Goal: Task Accomplishment & Management: Complete application form

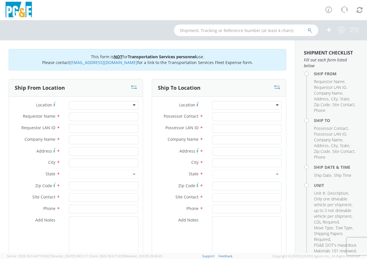
click at [132, 107] on div at bounding box center [103, 105] width 69 height 9
click at [134, 104] on div at bounding box center [103, 105] width 69 height 9
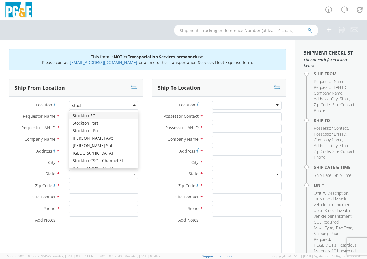
type input "stockt"
type input "PG&E"
type input "[STREET_ADDRESS]"
type input "STOCKTON"
type input "95204"
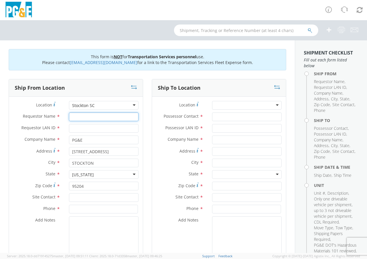
click at [88, 118] on input "Requestor Name *" at bounding box center [103, 116] width 69 height 9
type input "[PERSON_NAME]"
type input "ncb5"
click at [85, 195] on input "text" at bounding box center [103, 197] width 69 height 9
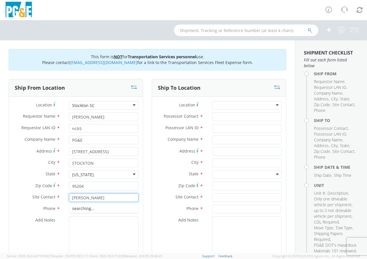
type input "[PERSON_NAME]"
type input "5103339803"
click at [273, 106] on div at bounding box center [246, 105] width 69 height 9
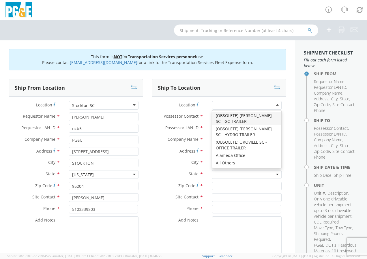
click at [200, 112] on div "Location * (OBSOLETE) [PERSON_NAME] SC - GC TRAILER (OBSOLETE) [GEOGRAPHIC_DATA…" at bounding box center [219, 107] width 134 height 12
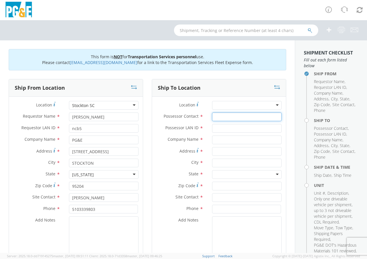
click at [214, 113] on input "Possessor Contact *" at bounding box center [246, 116] width 69 height 9
type input "[PERSON_NAME]"
type input "jdws"
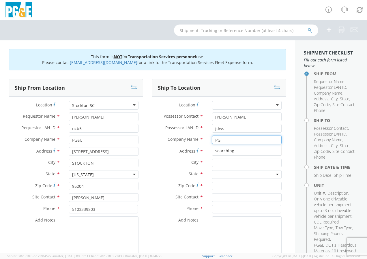
type input "P"
type input "PG&E"
type input "[STREET_ADDRESS][PERSON_NAME]"
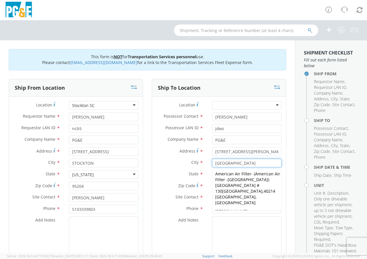
type input "[GEOGRAPHIC_DATA]"
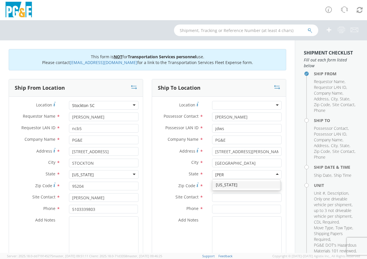
type input "[PERSON_NAME]"
click at [221, 184] on input "Zip Code *" at bounding box center [246, 186] width 69 height 9
type input "40209"
click at [220, 197] on input "text" at bounding box center [246, 197] width 69 height 9
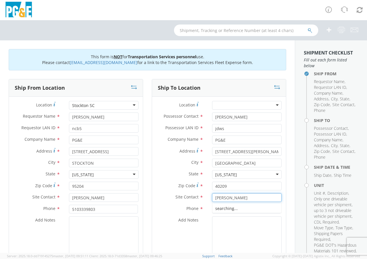
type input "[PERSON_NAME]"
type input "5103339803"
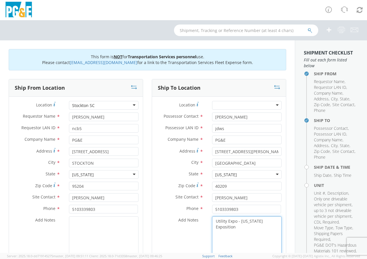
click at [241, 226] on textarea "Utility Expo - [US_STATE] Exposition" at bounding box center [246, 235] width 69 height 39
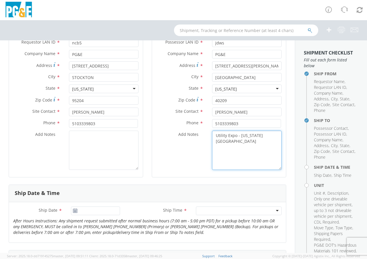
scroll to position [86, 0]
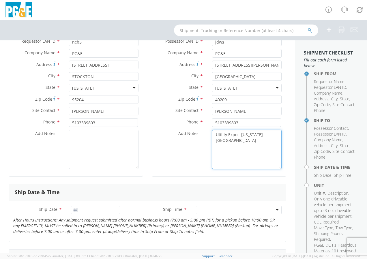
type textarea "Utility Expo - [US_STATE][GEOGRAPHIC_DATA]"
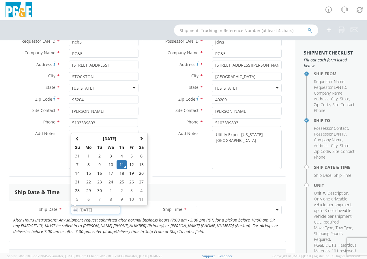
click at [94, 208] on input "[DATE]" at bounding box center [95, 209] width 49 height 9
click at [140, 135] on th at bounding box center [141, 138] width 10 height 9
click at [109, 155] on td "1" at bounding box center [111, 156] width 12 height 9
type input "[DATE]"
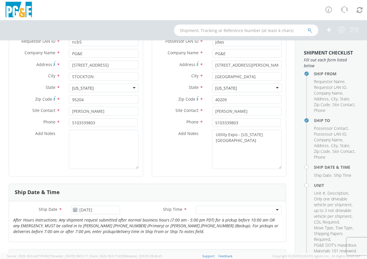
click at [275, 209] on div at bounding box center [239, 209] width 86 height 9
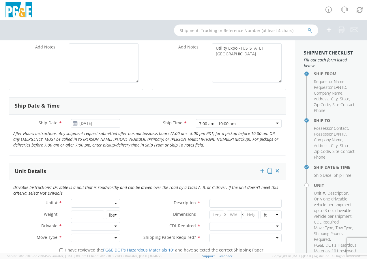
scroll to position [202, 0]
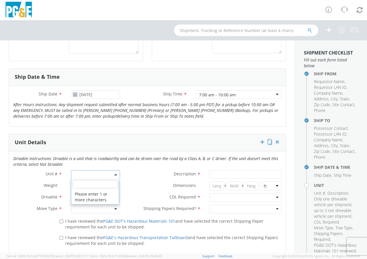
click at [95, 172] on span at bounding box center [95, 174] width 49 height 9
click at [86, 185] on input "search" at bounding box center [94, 184] width 45 height 9
click at [94, 186] on input "search" at bounding box center [94, 184] width 45 height 9
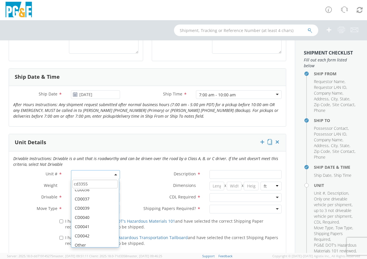
scroll to position [136, 0]
type input "cd3355"
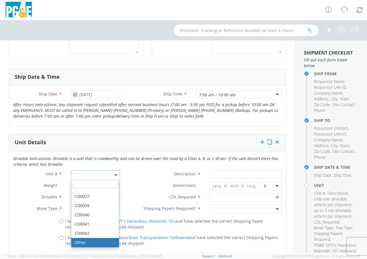
select select "Other"
select select "? undefined:undefined ?"
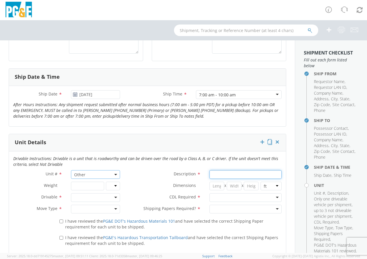
click at [220, 172] on input "Description *" at bounding box center [245, 174] width 72 height 9
type input "Kenworth Semi"
click at [115, 199] on div at bounding box center [95, 197] width 49 height 9
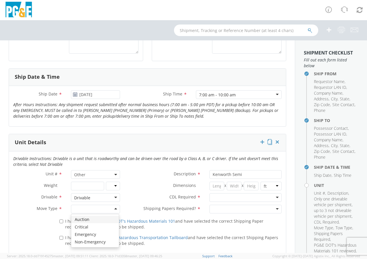
click at [114, 211] on div at bounding box center [95, 209] width 49 height 9
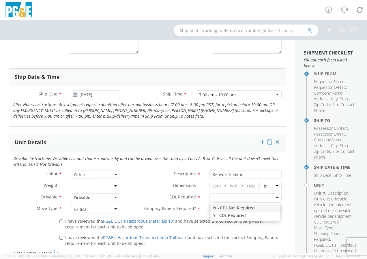
click at [272, 197] on div at bounding box center [245, 197] width 72 height 9
click at [272, 207] on div at bounding box center [245, 209] width 72 height 9
click at [61, 221] on input "I have reviewed the PG&E DOT's Hazardous Materials 101 and have selected the co…" at bounding box center [61, 221] width 4 height 4
checkbox input "true"
click at [60, 236] on input "I have reviewed the PG&E's Hazardous Transportation Tailboard and have selected…" at bounding box center [61, 238] width 4 height 4
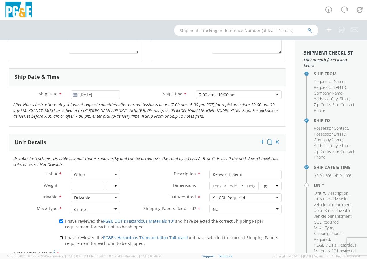
checkbox input "true"
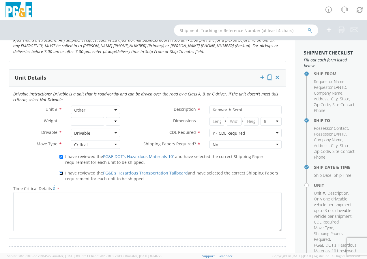
scroll to position [288, 0]
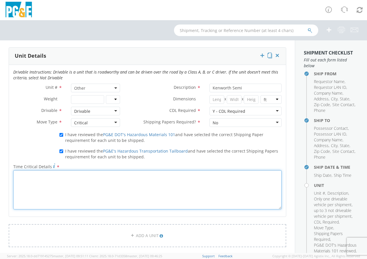
click at [49, 188] on textarea "Time Critical Details *" at bounding box center [147, 189] width 268 height 39
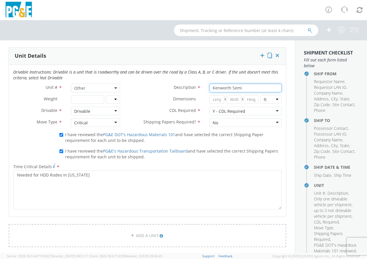
click at [244, 89] on input "Kenworth Semi" at bounding box center [245, 88] width 72 height 9
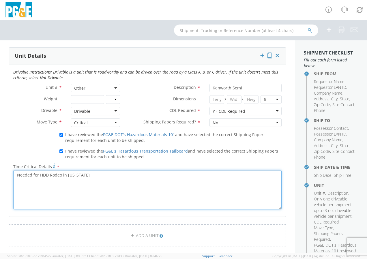
click at [103, 178] on textarea "Needed for HDD Rodeo in [US_STATE]" at bounding box center [147, 189] width 268 height 39
paste textarea "RJ375890"
click at [106, 190] on textarea "Needed for HDD Rodeo in [US_STATE] Ditchwitch Rental Number RJ375890" at bounding box center [147, 189] width 268 height 39
click at [141, 186] on textarea "Needed for HDD Rodeo in [US_STATE] Ditchwitch Rental Number RJ375890, PG&E Rent…" at bounding box center [147, 189] width 268 height 39
type textarea "Needed for HDD Rodeo in [US_STATE] Ditchwitch Rental Number RJ375890, PG&E Rent…"
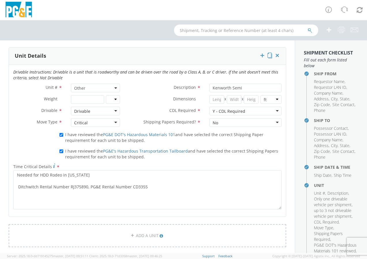
click at [110, 85] on span "Other" at bounding box center [95, 87] width 43 height 5
click at [99, 94] on input "search" at bounding box center [94, 97] width 45 height 9
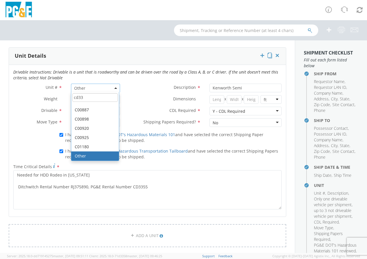
scroll to position [71, 0]
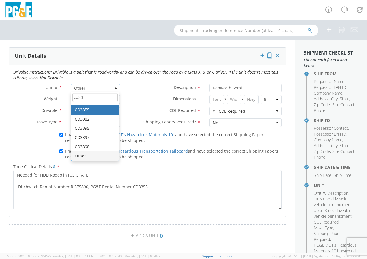
type input "cd33"
type input "TRUCK; TRACTOR-SEMI 6X4"
select select "? string: ?"
select select "CD3355"
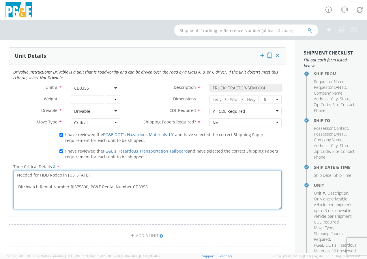
drag, startPoint x: 151, startPoint y: 188, endPoint x: 87, endPoint y: 186, distance: 64.3
click at [87, 186] on textarea "Needed for HDD Rodeo in [US_STATE] Ditchwitch Rental Number RJ375890, PG&E Rent…" at bounding box center [147, 189] width 268 height 39
type textarea "Needed for HDD Rodeo in [US_STATE] Ditchwitch Rental Number RJ375890"
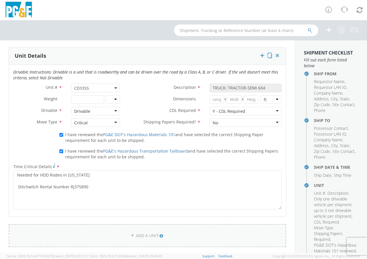
click at [135, 243] on link "ADD A UNIT" at bounding box center [147, 235] width 277 height 23
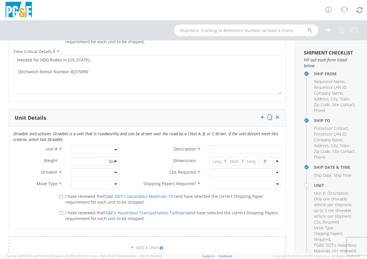
scroll to position [403, 0]
click at [88, 151] on span at bounding box center [95, 149] width 49 height 9
click at [88, 157] on input "search" at bounding box center [94, 158] width 45 height 9
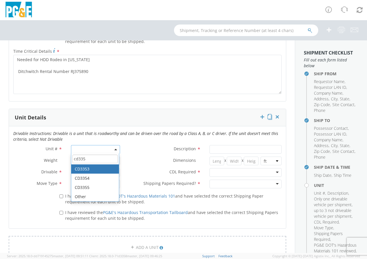
type input "cd335"
type input "CRAWLER; DRILL/BORER - SELF CONTAINED"
select select "CD3353"
select select "? string: ?"
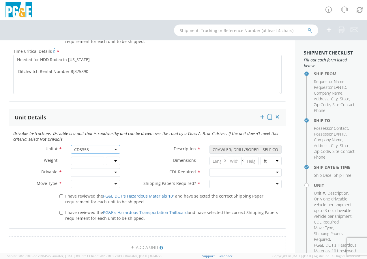
click at [89, 170] on div at bounding box center [95, 172] width 49 height 9
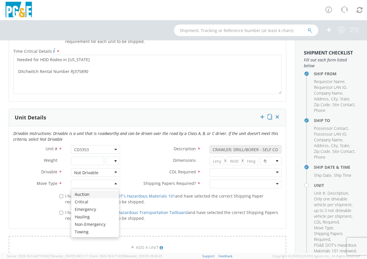
click at [112, 186] on div at bounding box center [95, 184] width 49 height 9
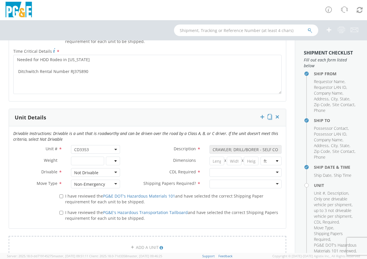
click at [274, 171] on div at bounding box center [245, 172] width 72 height 9
click at [277, 183] on div "No Yes" at bounding box center [245, 184] width 81 height 9
click at [275, 184] on div at bounding box center [245, 184] width 72 height 9
click at [61, 198] on input "I have reviewed the PG&E DOT's Hazardous Materials 101 and have selected the co…" at bounding box center [61, 196] width 4 height 4
checkbox input "true"
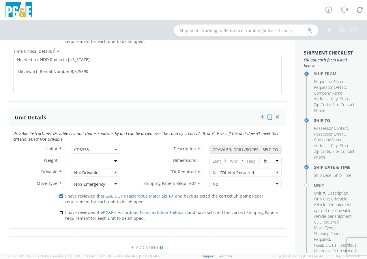
click at [59, 214] on input "I have reviewed the PG&E's Hazardous Transportation Tailboard and have selected…" at bounding box center [61, 213] width 4 height 4
checkbox input "true"
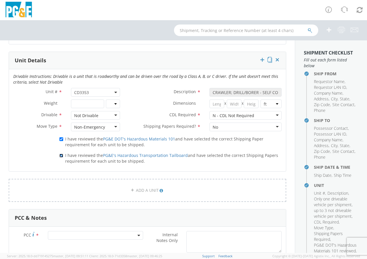
scroll to position [461, 0]
click at [76, 234] on span at bounding box center [95, 234] width 95 height 9
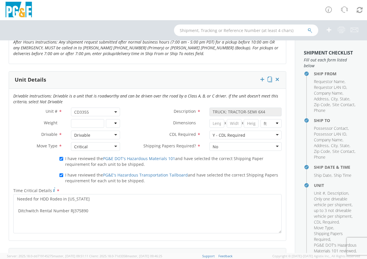
scroll to position [228, 0]
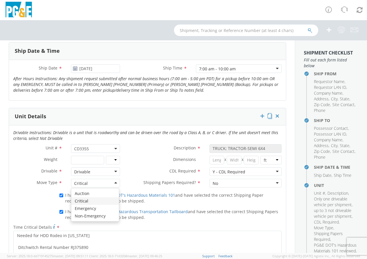
click at [112, 182] on div "Critical" at bounding box center [95, 183] width 49 height 9
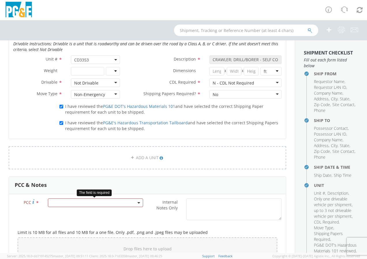
scroll to position [458, 0]
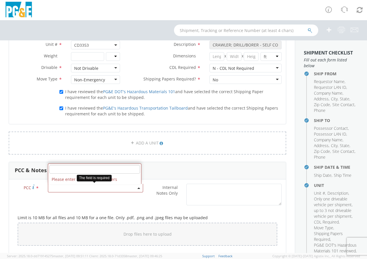
click at [116, 188] on span at bounding box center [95, 188] width 95 height 9
click at [70, 167] on input "number" at bounding box center [94, 169] width 90 height 9
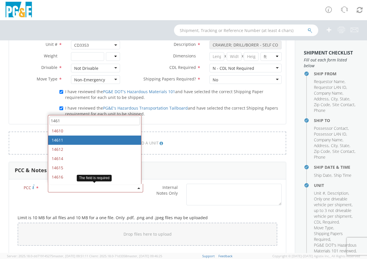
type input "1461"
select select "14611"
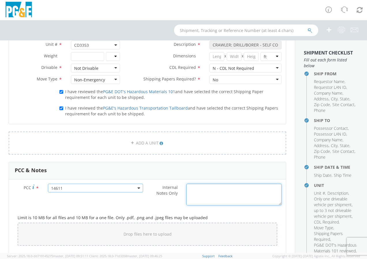
click at [209, 196] on textarea "Internal Notes Only *" at bounding box center [233, 195] width 95 height 22
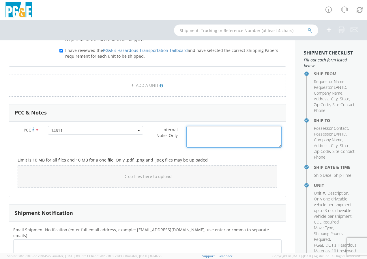
scroll to position [574, 0]
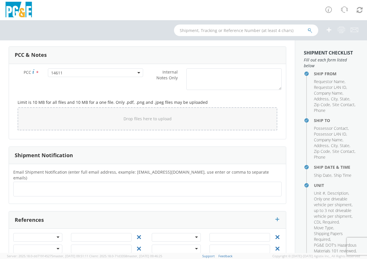
click at [193, 185] on ul at bounding box center [147, 189] width 263 height 10
type input "[EMAIL_ADDRESS][DOMAIN_NAME]"
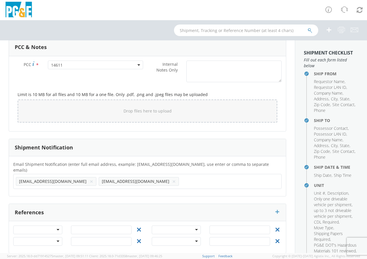
scroll to position [583, 0]
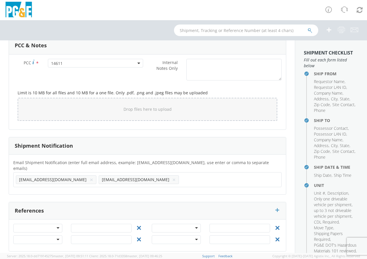
click at [56, 224] on div at bounding box center [37, 228] width 49 height 9
click at [120, 202] on div "References" at bounding box center [147, 210] width 277 height 17
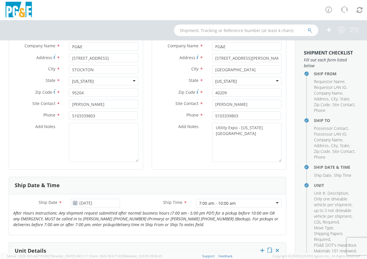
scroll to position [93, 0]
click at [262, 139] on textarea "Utility Expo - [US_STATE][GEOGRAPHIC_DATA]" at bounding box center [246, 142] width 69 height 39
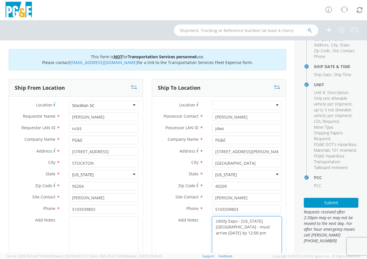
scroll to position [114, 0]
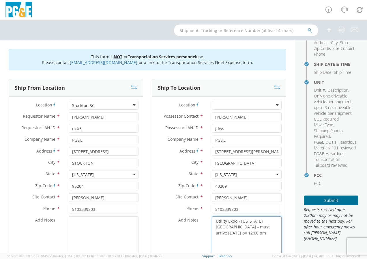
type textarea "Utility Expo - [US_STATE][GEOGRAPHIC_DATA] - must arrive [DATE] by 12:00 pm"
click at [334, 199] on button "Submit" at bounding box center [330, 200] width 54 height 10
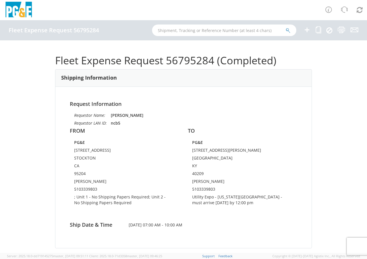
click at [14, 9] on img at bounding box center [18, 10] width 29 height 17
click at [21, 8] on img at bounding box center [18, 10] width 29 height 17
click at [184, 28] on input "text" at bounding box center [224, 30] width 144 height 12
click at [309, 33] on icon at bounding box center [306, 29] width 7 height 7
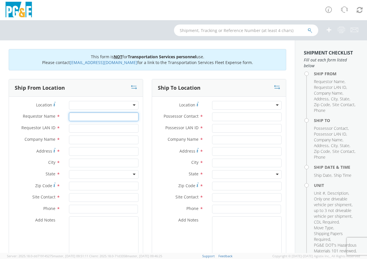
click at [114, 117] on input "Requestor Name *" at bounding box center [103, 116] width 69 height 9
type input "j"
click at [134, 105] on div at bounding box center [103, 105] width 69 height 9
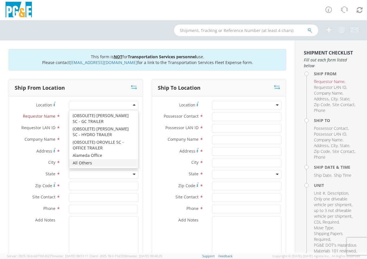
type input "PG&E"
type input "[STREET_ADDRESS]"
type input "[GEOGRAPHIC_DATA]"
type input "94403"
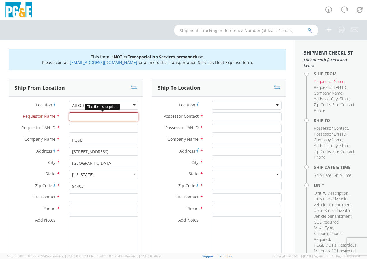
click at [97, 119] on input "Requestor Name *" at bounding box center [103, 116] width 69 height 9
type input "J"
type input "[PERSON_NAME]"
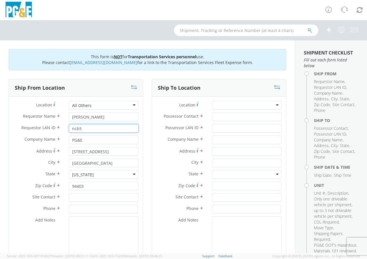
type input "ncb5"
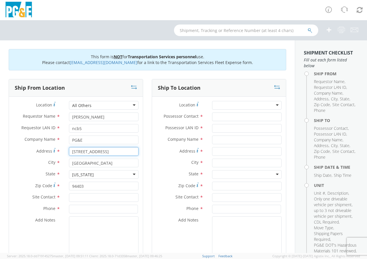
type input "9"
type input "[STREET_ADDRESS][PERSON_NAME]"
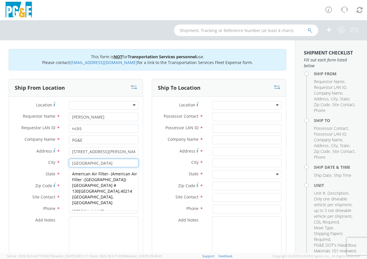
type input "[GEOGRAPHIC_DATA]"
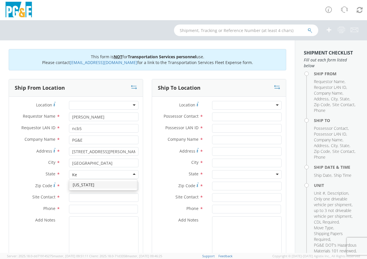
type input "[PERSON_NAME]"
click at [82, 185] on input "Zip Code *" at bounding box center [103, 186] width 69 height 9
type input "9"
type input "40209"
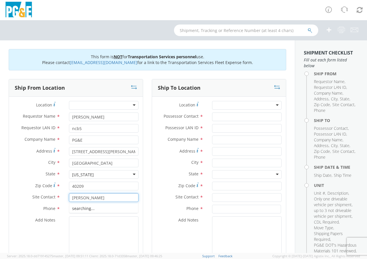
type input "[PERSON_NAME]"
type input "5103339803"
type textarea "c"
click at [233, 117] on input "Possessor Contact *" at bounding box center [246, 116] width 69 height 9
type input "[PERSON_NAME]"
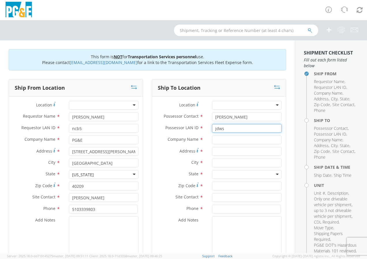
type input "jdws"
type input "PG&E"
click at [274, 102] on div at bounding box center [246, 105] width 69 height 9
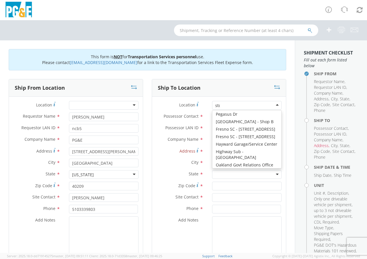
scroll to position [1, 0]
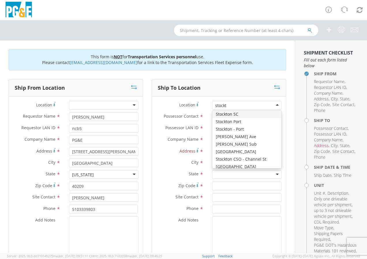
type input "stockton"
type input "[STREET_ADDRESS]"
type input "STOCKTON"
type input "95204"
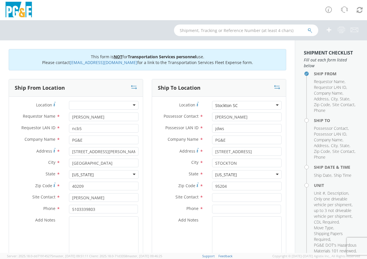
scroll to position [0, 0]
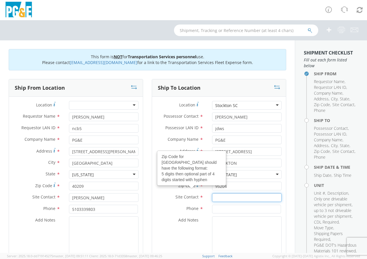
click at [215, 195] on input "text" at bounding box center [246, 197] width 69 height 9
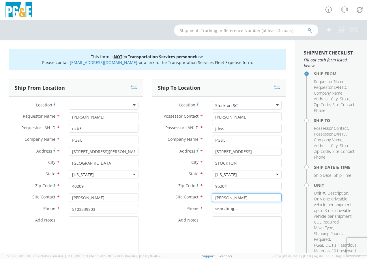
type input "[PERSON_NAME]"
type input "5103339803"
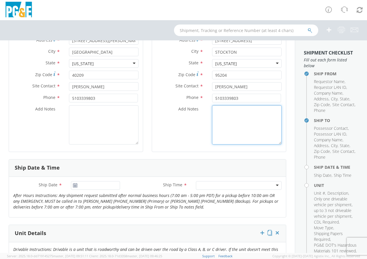
scroll to position [115, 0]
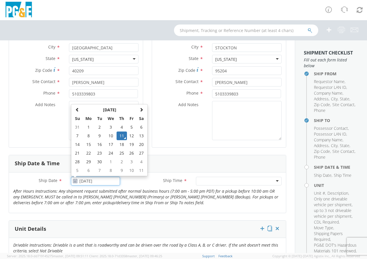
click at [92, 180] on input "[DATE]" at bounding box center [95, 181] width 49 height 9
click at [143, 112] on th at bounding box center [141, 109] width 10 height 9
click at [119, 135] on td "9" at bounding box center [121, 135] width 10 height 9
type input "[DATE]"
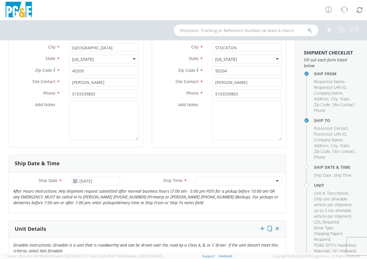
click at [237, 186] on div "Ship Time * Any Time 7:00 am - 10:00 am 10:00 am - 1:00 pm 1:00 pm - 4:00 pm 4:…" at bounding box center [204, 183] width 161 height 12
click at [243, 182] on div at bounding box center [239, 181] width 86 height 9
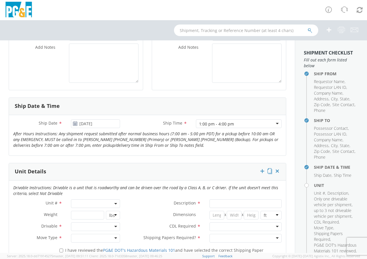
scroll to position [173, 0]
click at [98, 204] on span at bounding box center [95, 203] width 49 height 9
click at [89, 212] on input "search" at bounding box center [94, 212] width 45 height 9
type input "cd3355"
select select "CD3355"
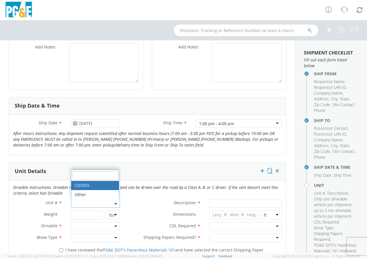
type input "TRUCK; TRACTOR-SEMI 6X4"
select select "? string: ?"
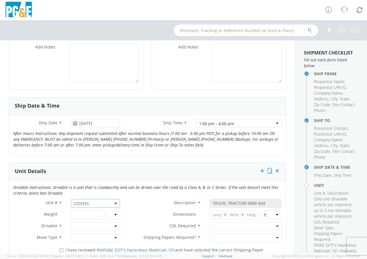
click at [113, 228] on div at bounding box center [95, 226] width 49 height 9
click at [95, 237] on div at bounding box center [95, 237] width 49 height 9
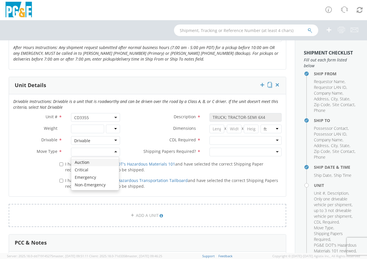
scroll to position [259, 0]
drag, startPoint x: 86, startPoint y: 186, endPoint x: 91, endPoint y: 186, distance: 4.3
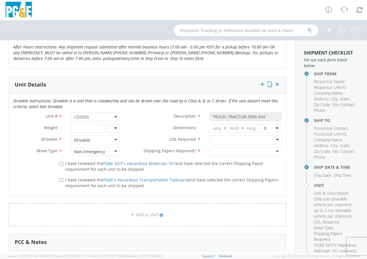
click at [251, 135] on div "Dimensions * X X in cm ft" at bounding box center [204, 130] width 161 height 12
click at [249, 137] on div at bounding box center [245, 139] width 72 height 9
click at [236, 150] on div at bounding box center [245, 151] width 72 height 9
click at [60, 164] on input "I have reviewed the PG&E DOT's Hazardous Materials 101 and have selected the co…" at bounding box center [61, 164] width 4 height 4
checkbox input "true"
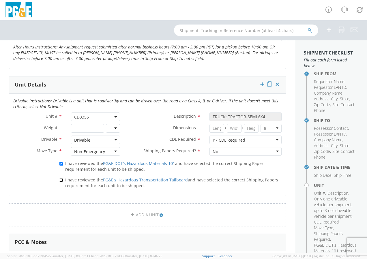
click at [59, 180] on input "I have reviewed the PG&E's Hazardous Transportation Tailboard and have selected…" at bounding box center [61, 180] width 4 height 4
checkbox input "true"
click at [158, 218] on link "ADD A UNIT" at bounding box center [147, 214] width 277 height 23
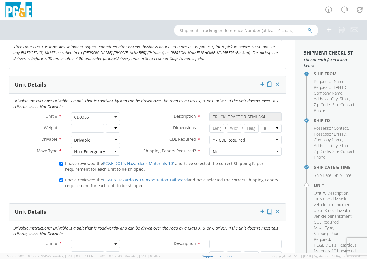
scroll to position [346, 0]
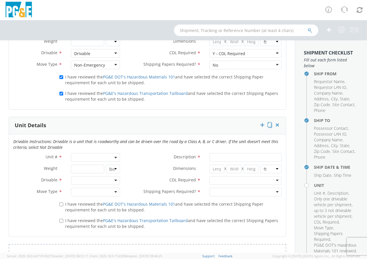
click at [89, 155] on span at bounding box center [95, 157] width 49 height 9
click at [83, 167] on input "search" at bounding box center [94, 167] width 45 height 9
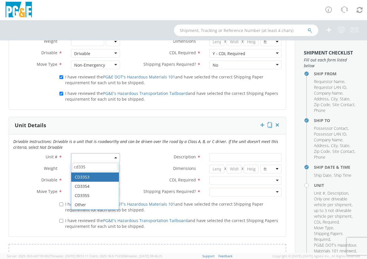
type input "cd335"
type input "CRAWLER; DRILL/BORER - SELF CONTAINED"
select select "CD3353"
select select "? string: ?"
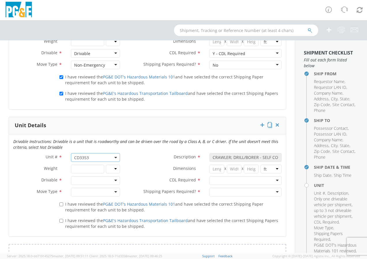
click at [89, 180] on div at bounding box center [95, 180] width 49 height 9
click at [98, 193] on div at bounding box center [95, 192] width 49 height 9
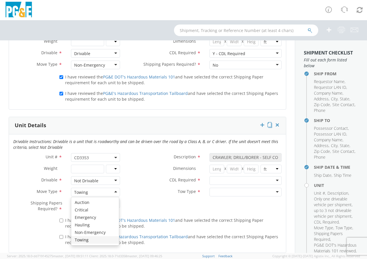
click at [107, 192] on div "Towing" at bounding box center [95, 192] width 49 height 9
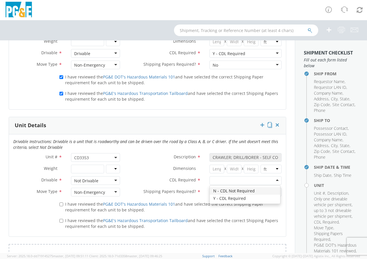
click at [245, 179] on div at bounding box center [245, 180] width 72 height 9
click at [222, 192] on div at bounding box center [245, 192] width 72 height 9
click at [59, 203] on input "I have reviewed the PG&E DOT's Hazardous Materials 101 and have selected the co…" at bounding box center [61, 204] width 4 height 4
checkbox input "true"
click at [60, 219] on input "I have reviewed the PG&E's Hazardous Transportation Tailboard and have selected…" at bounding box center [61, 221] width 4 height 4
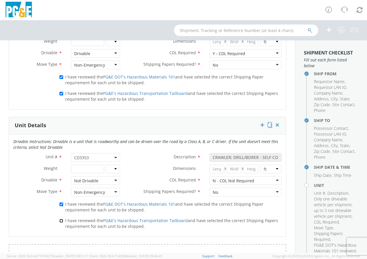
checkbox input "true"
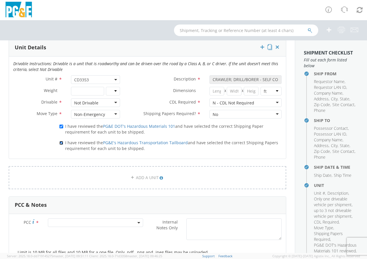
scroll to position [461, 0]
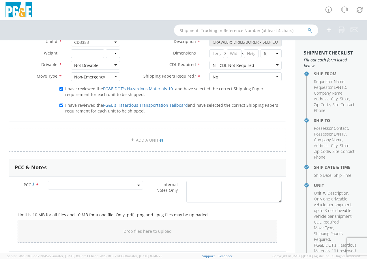
click at [78, 187] on span at bounding box center [95, 185] width 95 height 9
click at [76, 192] on input "number" at bounding box center [94, 194] width 90 height 9
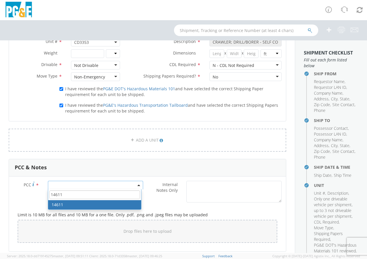
type input "14611"
select select "14611"
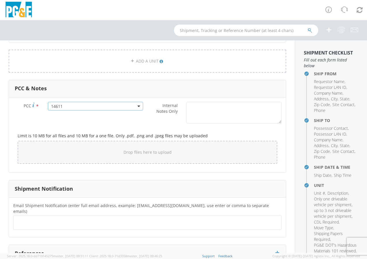
scroll to position [548, 0]
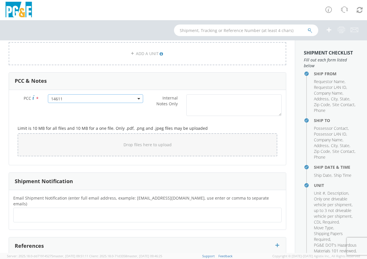
click at [72, 210] on ul at bounding box center [147, 215] width 263 height 10
type input "[EMAIL_ADDRESS][DOMAIN_NAME]"
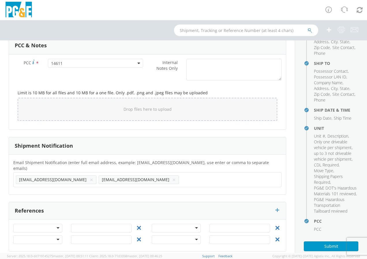
scroll to position [114, 0]
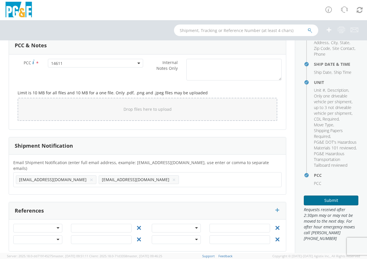
click at [320, 199] on button "Submit" at bounding box center [330, 200] width 54 height 10
